Goal: Transaction & Acquisition: Purchase product/service

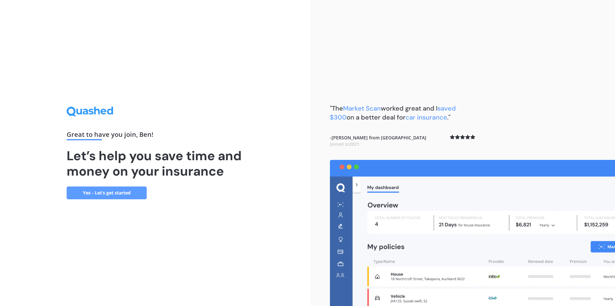
click at [124, 192] on link "Yes - Let’s get started" at bounding box center [107, 192] width 80 height 13
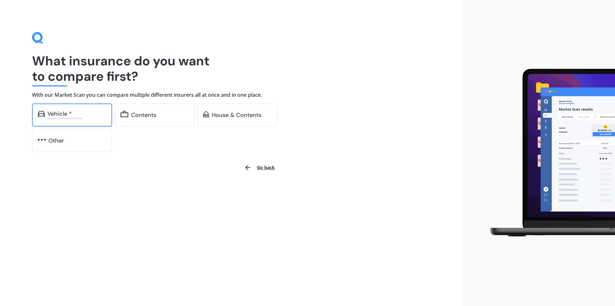
click at [81, 118] on div "Excludes commercial vehicles" at bounding box center [76, 118] width 59 height 3
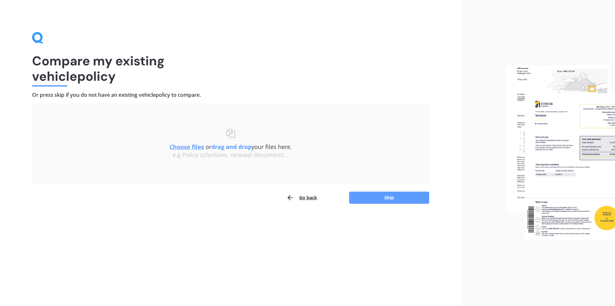
click at [310, 199] on button "Go back" at bounding box center [301, 197] width 31 height 13
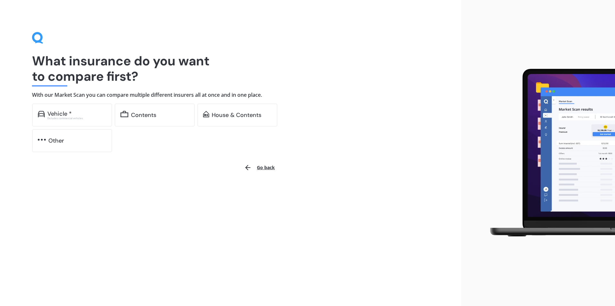
click at [262, 169] on button "Go back" at bounding box center [259, 167] width 38 height 15
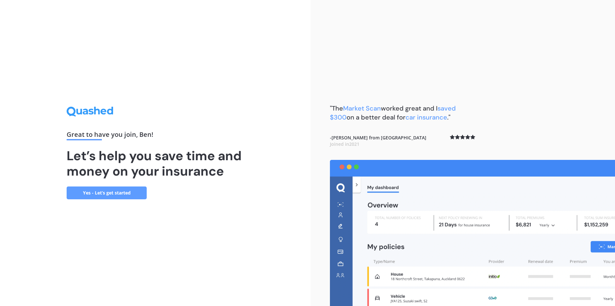
click at [135, 194] on link "Yes - Let’s get started" at bounding box center [107, 192] width 80 height 13
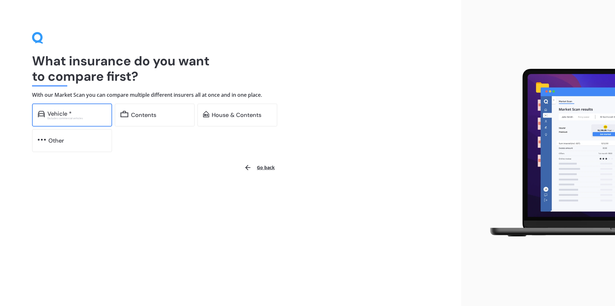
click at [83, 110] on div "Vehicle *" at bounding box center [76, 113] width 59 height 6
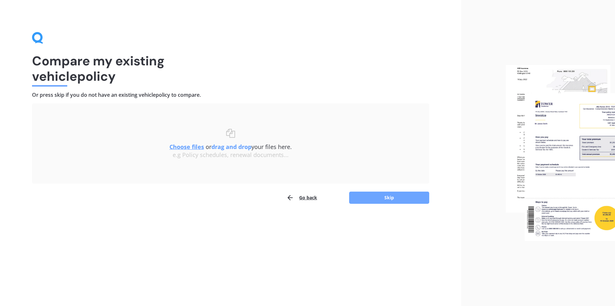
click at [395, 203] on button "Skip" at bounding box center [389, 197] width 80 height 12
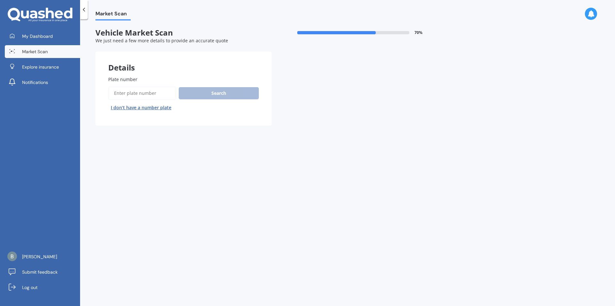
click at [149, 96] on input "Plate number" at bounding box center [142, 92] width 68 height 13
type input "ksp190"
click at [188, 98] on button "Search" at bounding box center [219, 93] width 80 height 12
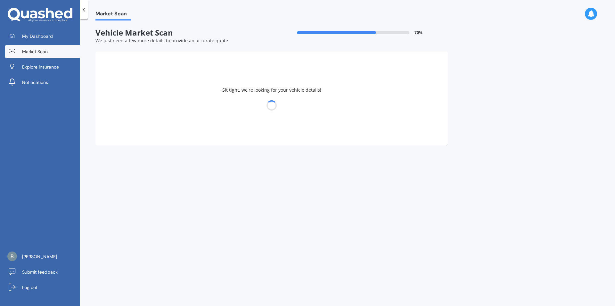
select select "TOYOTA"
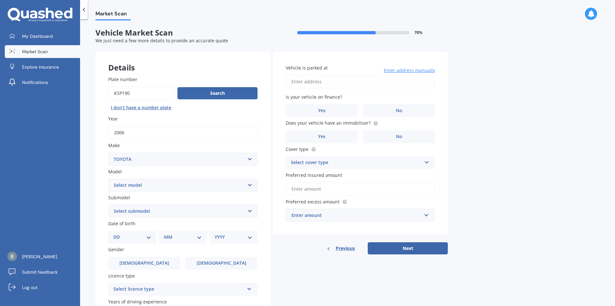
scroll to position [37, 0]
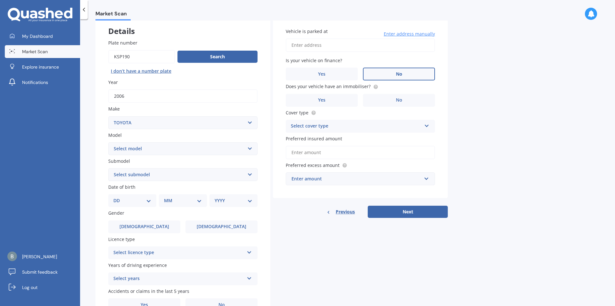
click at [387, 77] on label "No" at bounding box center [399, 74] width 72 height 13
click at [0, 0] on input "No" at bounding box center [0, 0] width 0 height 0
click at [374, 103] on label "No" at bounding box center [399, 100] width 72 height 13
click at [0, 0] on input "No" at bounding box center [0, 0] width 0 height 0
click at [354, 130] on div "Select cover type" at bounding box center [356, 126] width 131 height 8
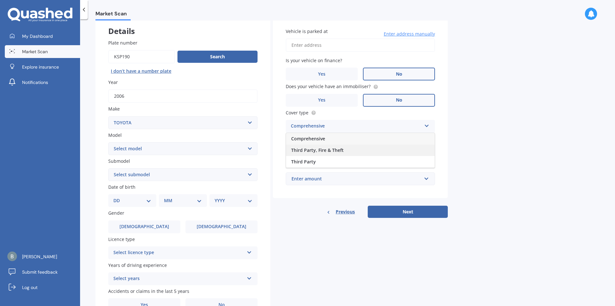
click at [340, 151] on span "Third Party, Fire & Theft" at bounding box center [317, 150] width 53 height 6
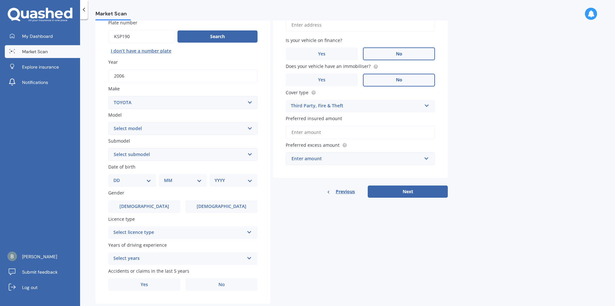
scroll to position [73, 0]
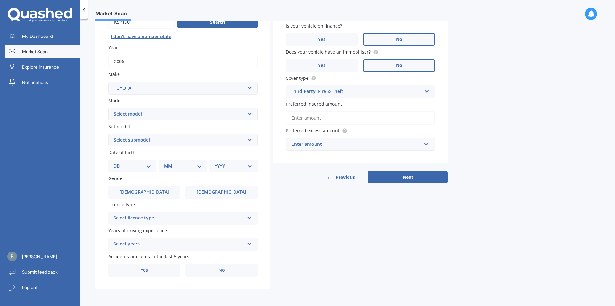
click at [113, 162] on select "DD 01 02 03 04 05 06 07 08 09 10 11 12 13 14 15 16 17 18 19 20 21 22 23 24 25 2…" at bounding box center [132, 165] width 38 height 7
select select "08"
click option "08" at bounding box center [0, 0] width 0 height 0
click at [166, 162] on select "MM 01 02 03 04 05 06 07 08 09 10 11 12" at bounding box center [183, 165] width 35 height 7
select select "09"
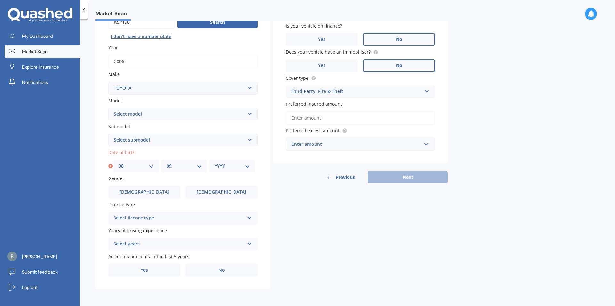
click option "09" at bounding box center [0, 0] width 0 height 0
click at [215, 162] on select "YYYY 2025 2024 2023 2022 2021 2020 2019 2018 2017 2016 2015 2014 2013 2012 2011…" at bounding box center [232, 165] width 35 height 7
select select "2004"
click option "2004" at bounding box center [0, 0] width 0 height 0
click at [108, 134] on select "Select submodel" at bounding box center [182, 140] width 149 height 13
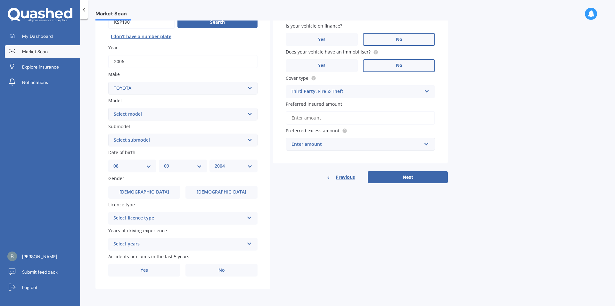
click at [165, 137] on select "Select submodel" at bounding box center [182, 140] width 149 height 13
click at [108, 108] on select "Select model 4RUNNER BLIZZARD CALDINA CAMRY CARIB CARINA CARINA ED CELICA CELSI…" at bounding box center [182, 114] width 149 height 13
select select "[PERSON_NAME]"
click option "[PERSON_NAME]" at bounding box center [0, 0] width 0 height 0
click at [108, 134] on select "Select submodel" at bounding box center [182, 140] width 149 height 13
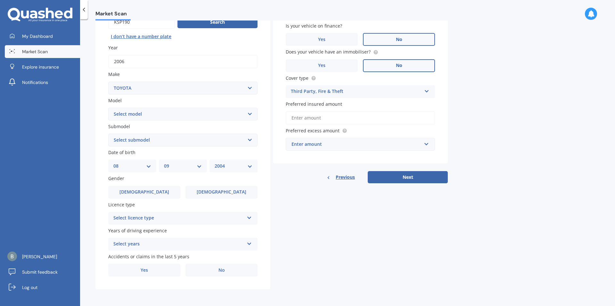
click at [157, 141] on select "Select submodel" at bounding box center [182, 140] width 149 height 13
click at [285, 207] on div "Details Plate number Search I don’t have a number plate Year [DATE] Make Select…" at bounding box center [271, 134] width 352 height 309
click at [221, 270] on span "No" at bounding box center [221, 269] width 6 height 5
click at [0, 0] on input "No" at bounding box center [0, 0] width 0 height 0
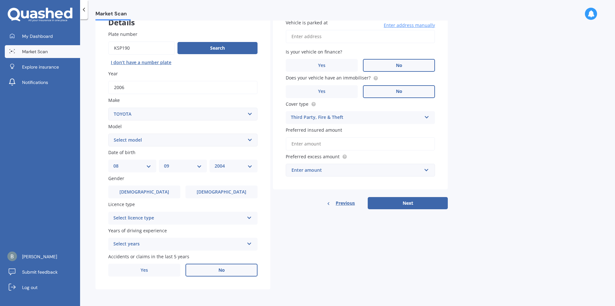
click at [204, 216] on div "Select licence type" at bounding box center [178, 218] width 131 height 8
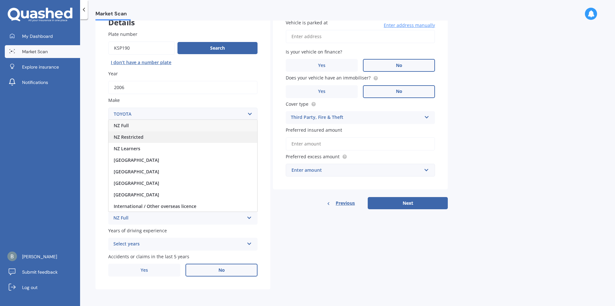
click at [130, 138] on span "NZ Restricted" at bounding box center [129, 137] width 30 height 6
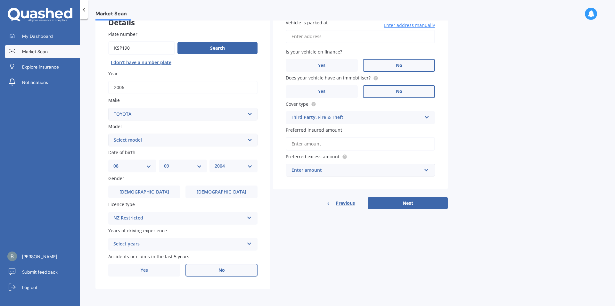
click at [146, 243] on div "Select years" at bounding box center [178, 244] width 131 height 8
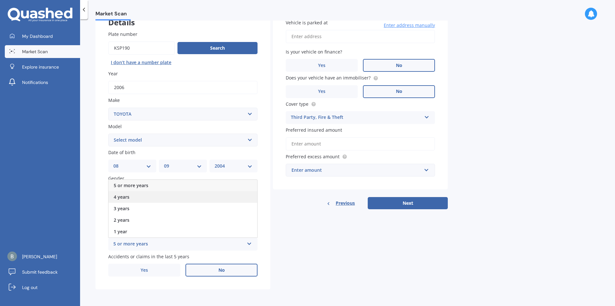
click at [132, 199] on div "4 years" at bounding box center [183, 197] width 149 height 12
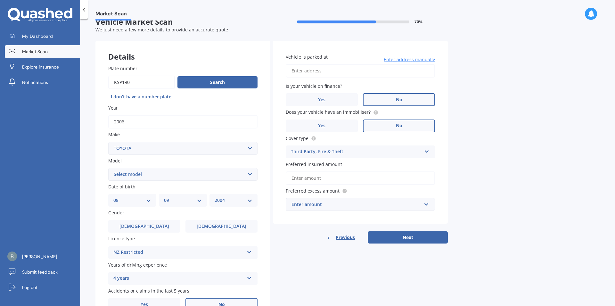
scroll to position [10, 0]
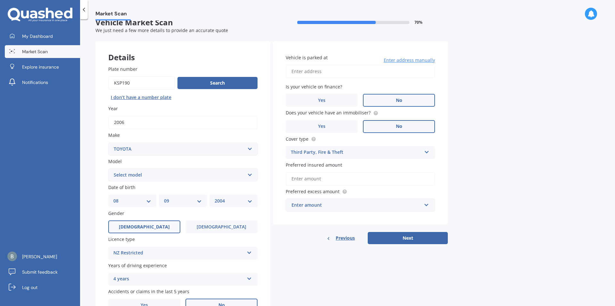
click at [127, 229] on label "[DEMOGRAPHIC_DATA]" at bounding box center [144, 226] width 72 height 13
click at [0, 0] on input "[DEMOGRAPHIC_DATA]" at bounding box center [0, 0] width 0 height 0
click at [355, 71] on input "Vehicle is parked at" at bounding box center [360, 71] width 149 height 13
type input "[STREET_ADDRESS]"
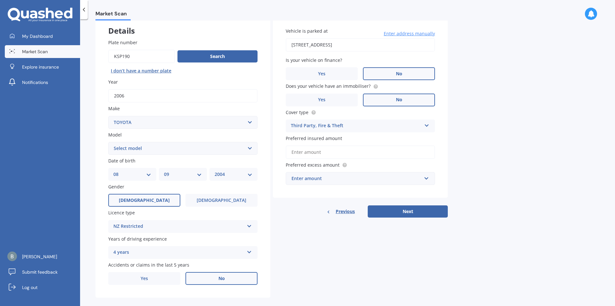
scroll to position [47, 0]
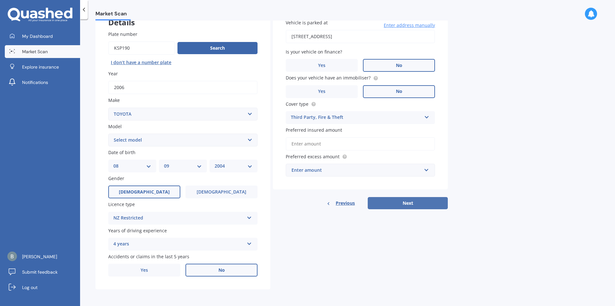
click at [428, 199] on button "Next" at bounding box center [408, 203] width 80 height 12
click at [330, 145] on input "Preferred insured amount" at bounding box center [360, 143] width 149 height 13
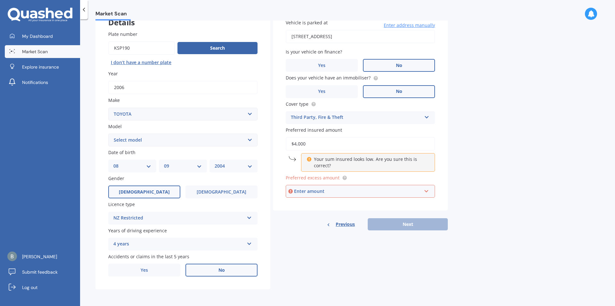
type input "$4,000"
click at [335, 191] on div "Enter amount" at bounding box center [357, 191] width 127 height 7
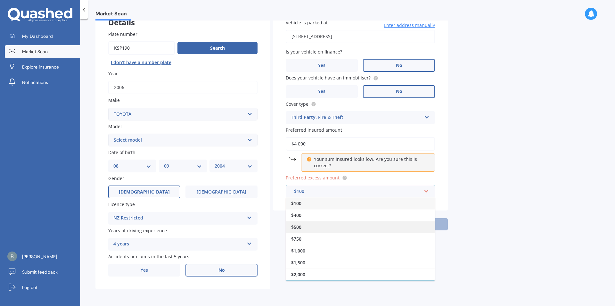
click at [310, 225] on div "$500" at bounding box center [360, 227] width 149 height 12
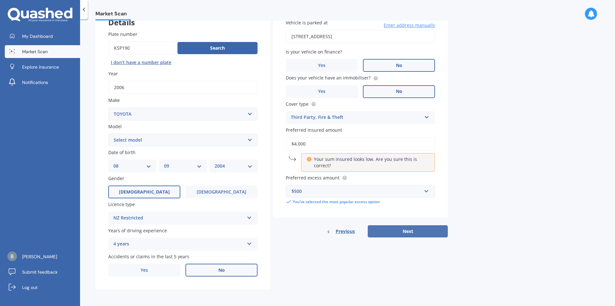
click at [383, 230] on button "Next" at bounding box center [408, 231] width 80 height 12
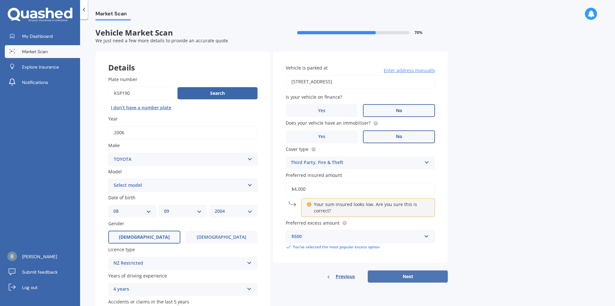
select select "08"
select select "09"
select select "2004"
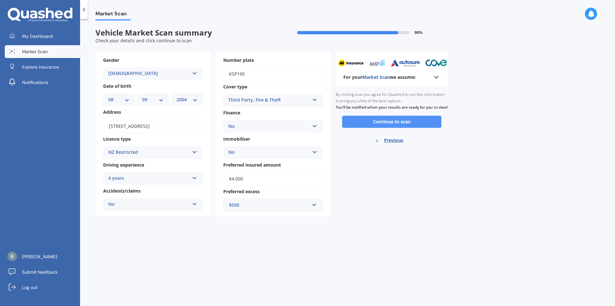
click at [394, 128] on button "Continue to scan" at bounding box center [391, 122] width 99 height 12
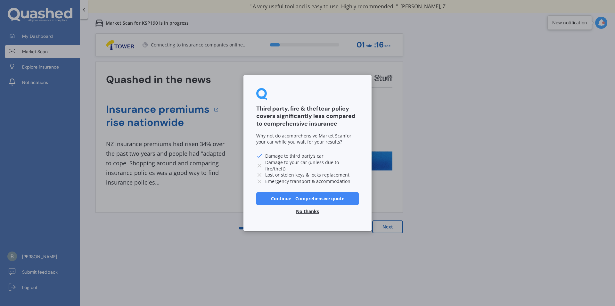
click at [314, 211] on button "No thanks" at bounding box center [307, 211] width 31 height 13
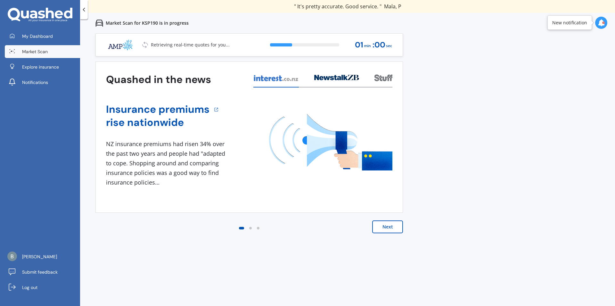
click at [397, 230] on button "Next" at bounding box center [387, 226] width 31 height 13
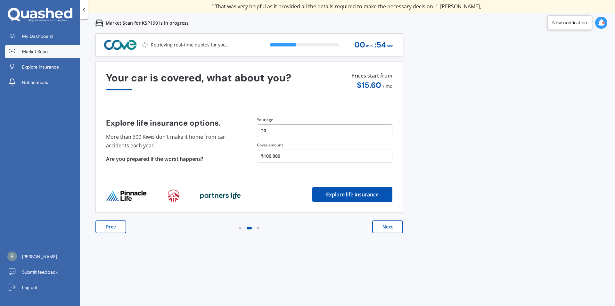
click at [399, 229] on button "Next" at bounding box center [387, 226] width 31 height 13
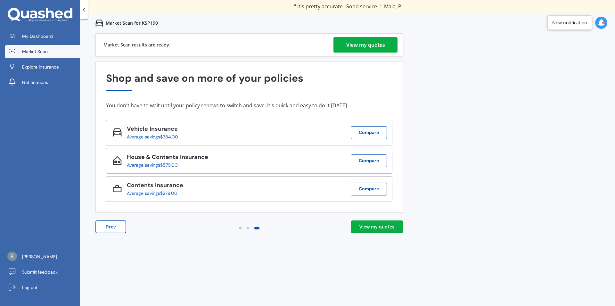
click at [347, 41] on div "View my quotes" at bounding box center [365, 44] width 39 height 15
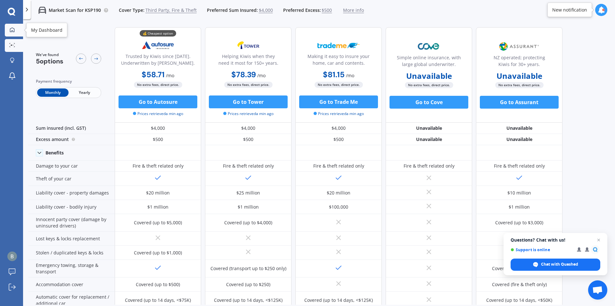
click at [12, 29] on icon at bounding box center [12, 29] width 5 height 5
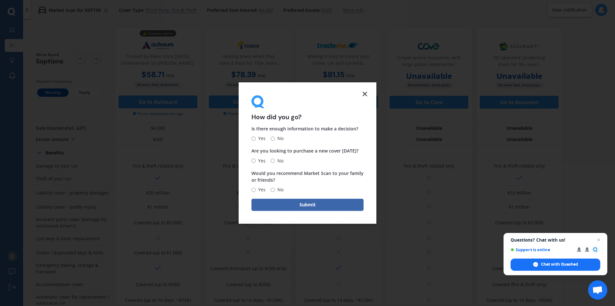
click at [366, 92] on line at bounding box center [365, 94] width 4 height 4
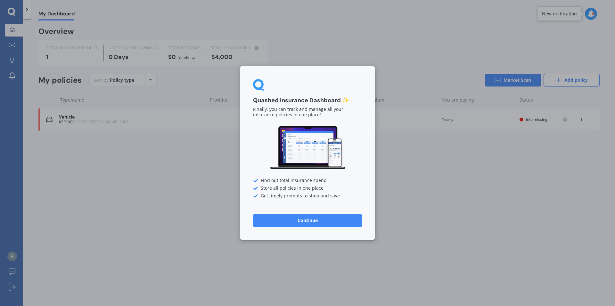
click at [313, 222] on button "Continue" at bounding box center [307, 220] width 109 height 13
